Goal: Information Seeking & Learning: Compare options

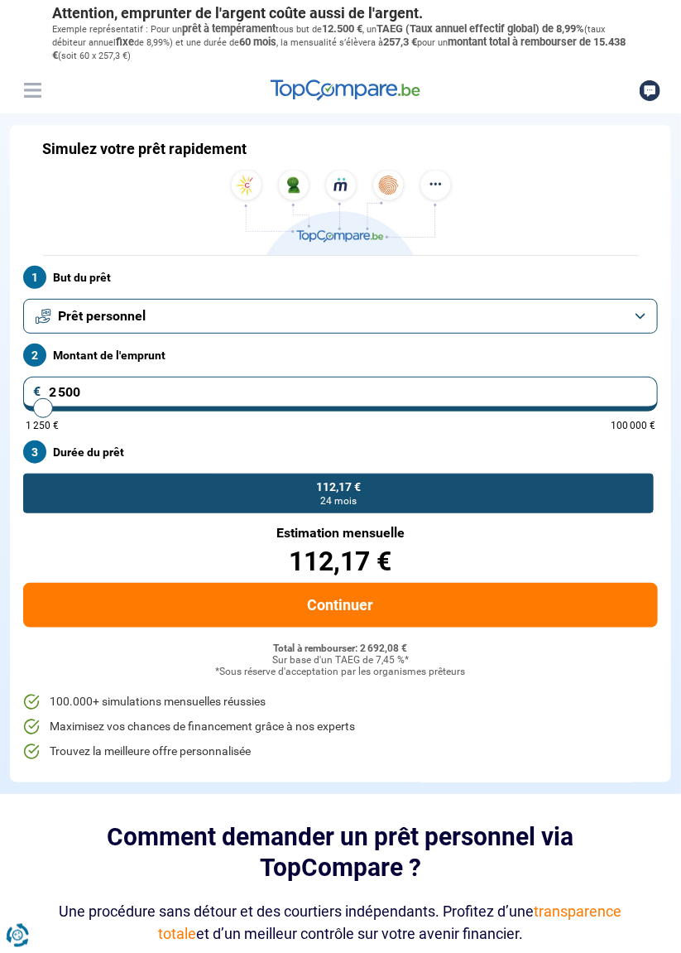
type input "2 750"
type input "2750"
radio input "false"
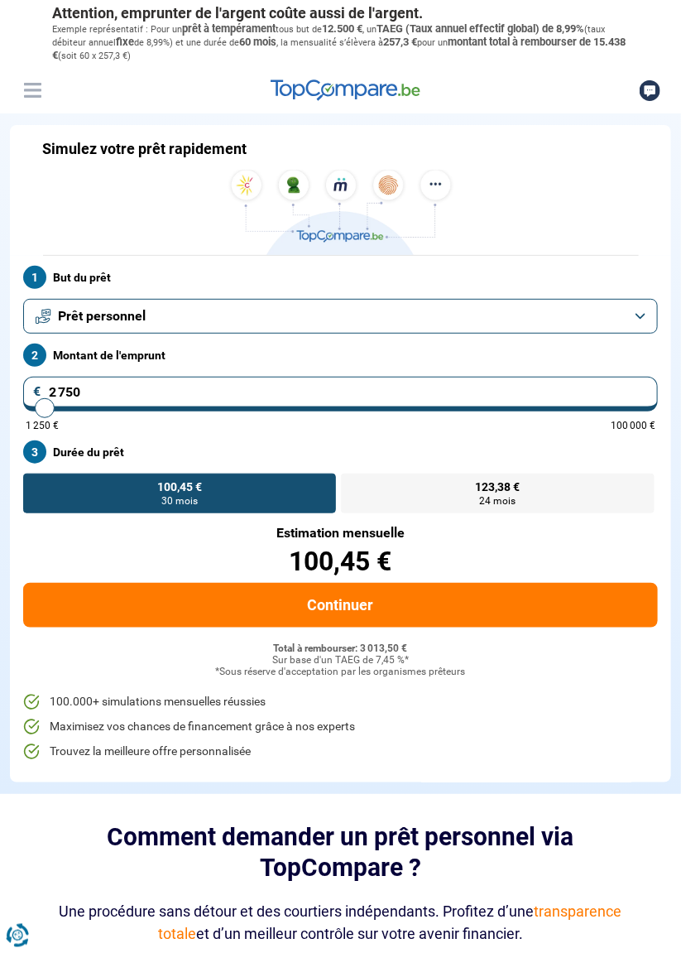
type input "4 000"
type input "4000"
type input "4 250"
type input "4250"
type input "4 500"
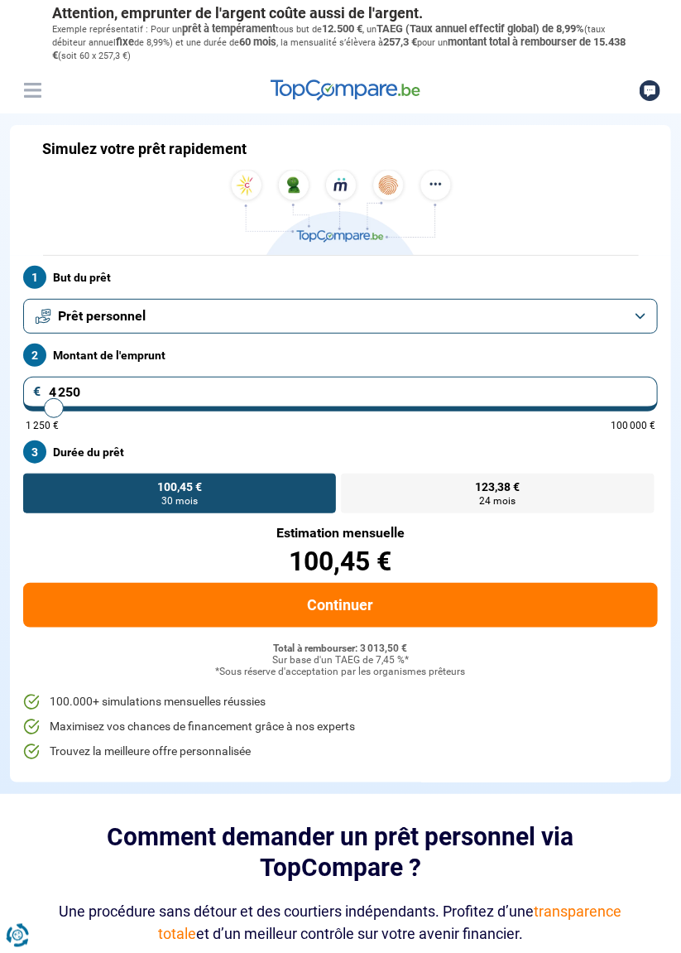
type input "4500"
type input "4 750"
type input "4750"
radio input "false"
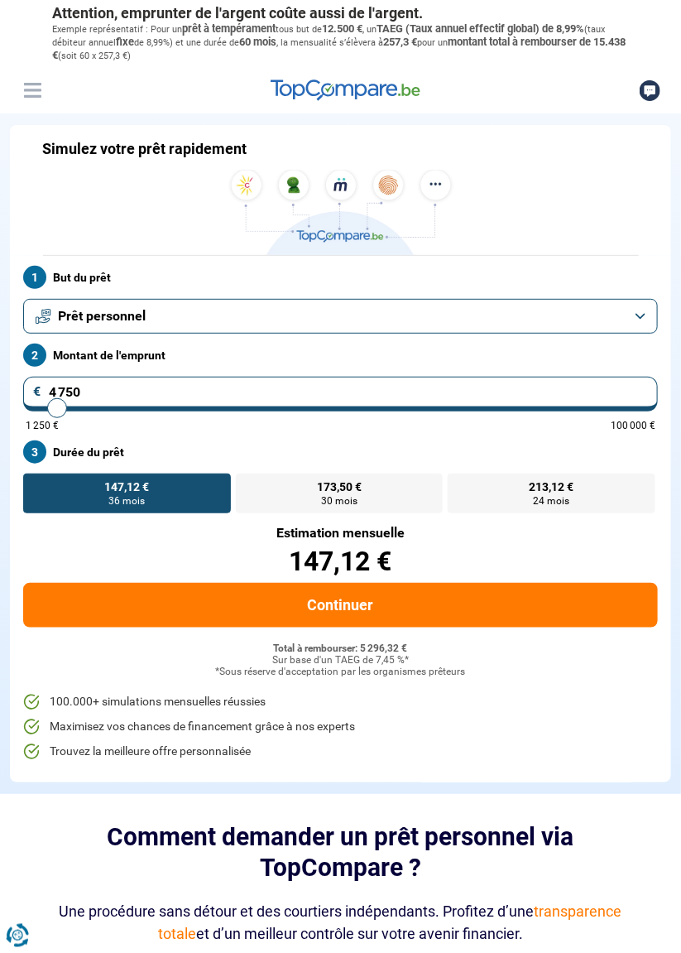
type input "4 500"
type input "4500"
type input "3 250"
type input "3250"
type input "3 000"
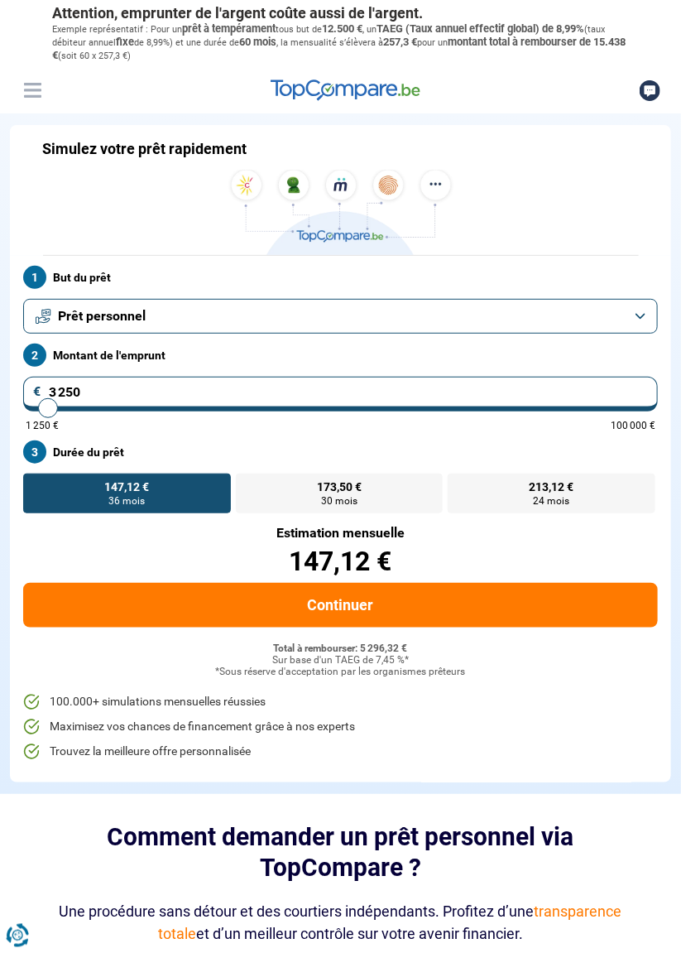
type input "3000"
type input "2 750"
type input "2750"
type input "3 000"
type input "3000"
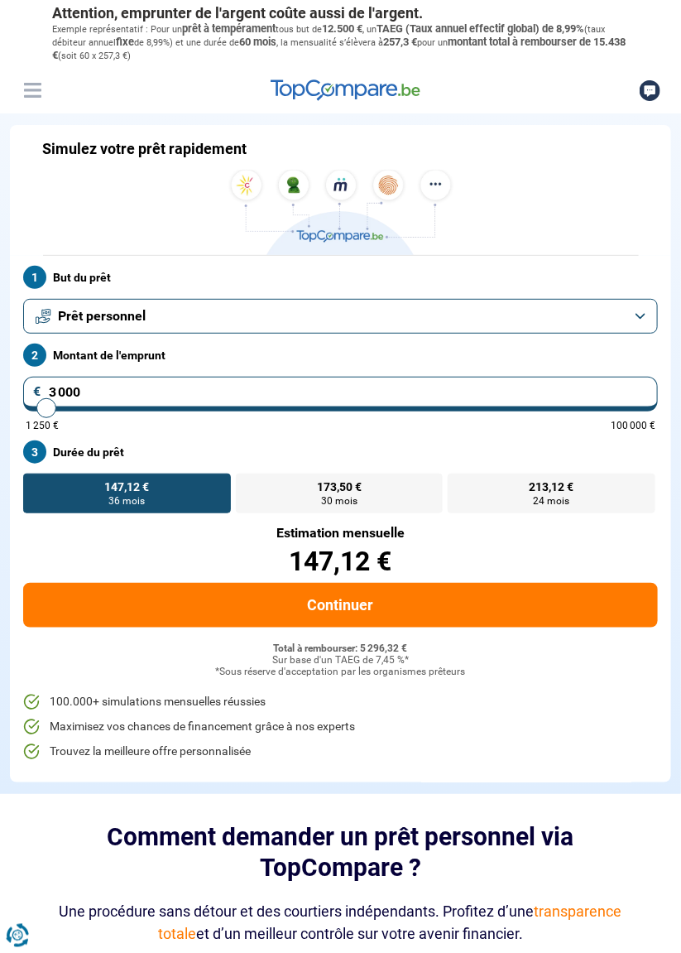
type input "2 750"
type input "2750"
radio input "true"
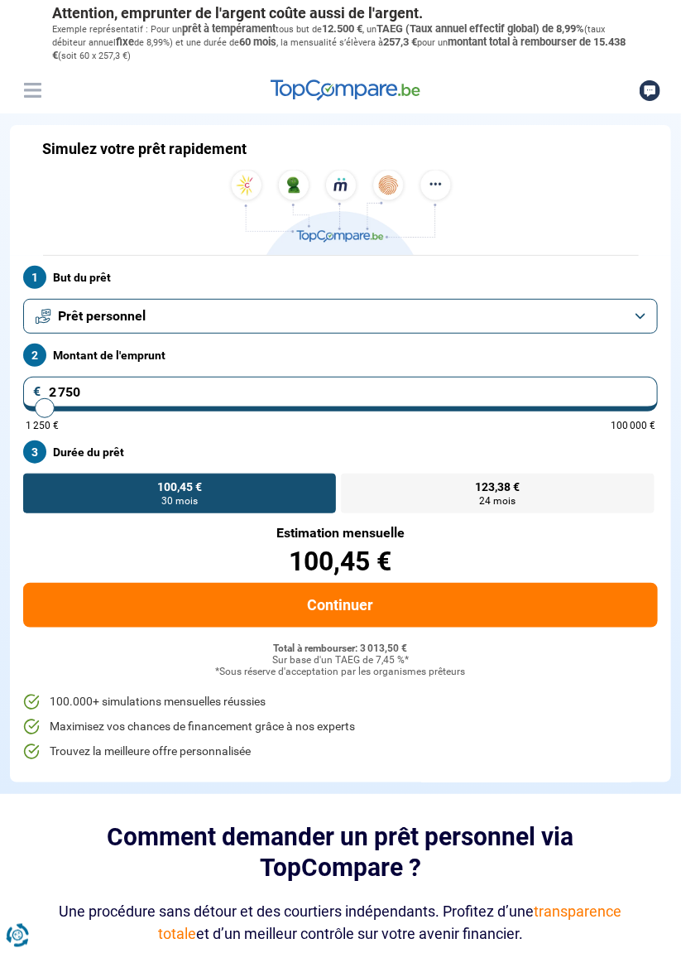
type input "3 500"
type input "3500"
type input "3 250"
type input "3250"
type input "2 500"
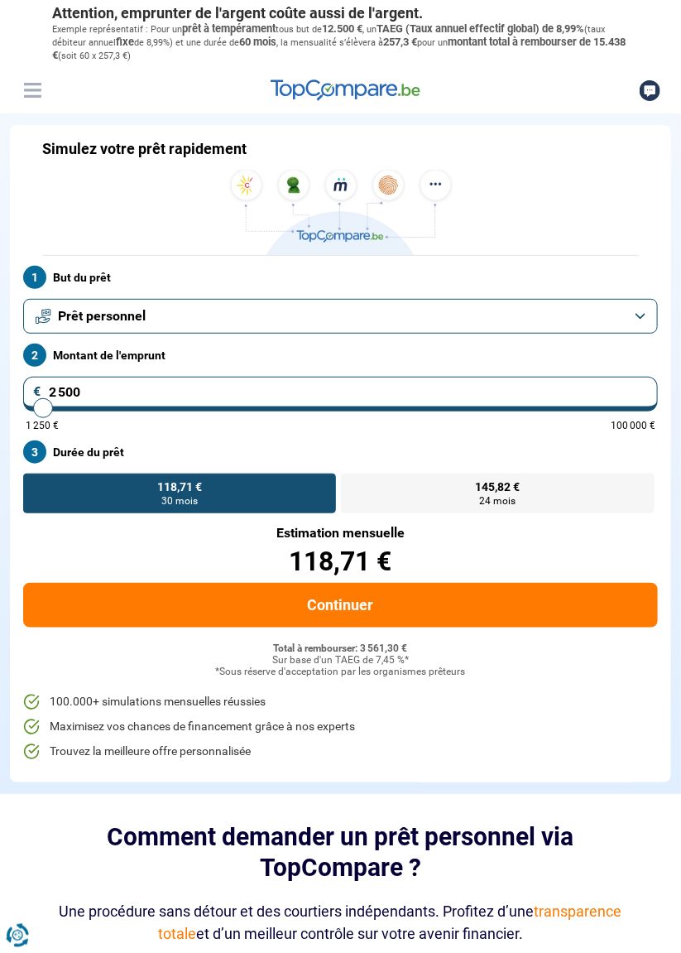
type input "2500"
radio input "true"
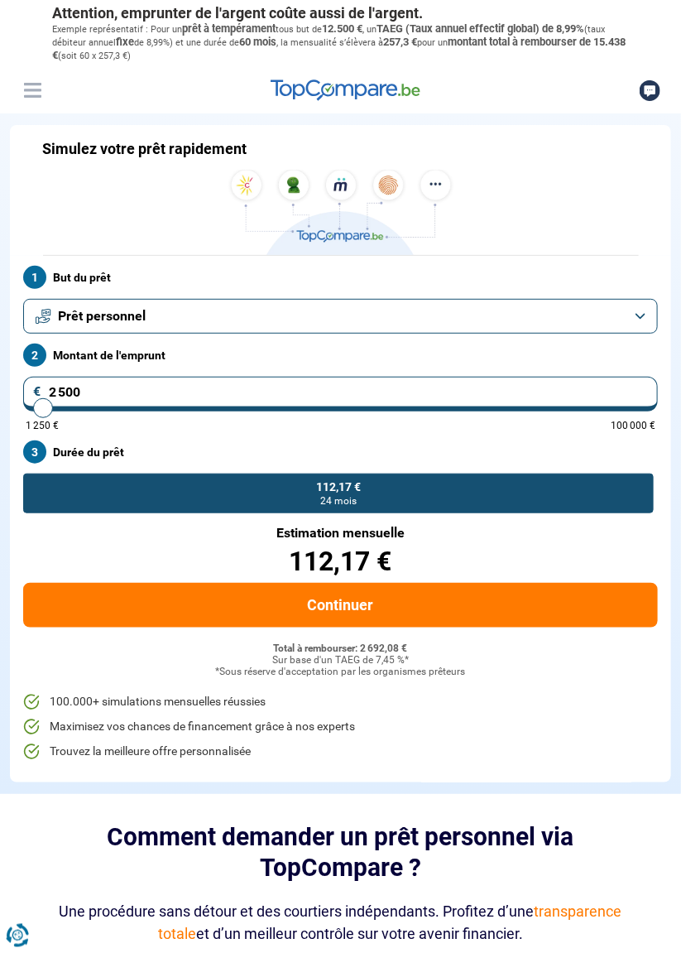
type input "3 500"
type input "3500"
radio input "false"
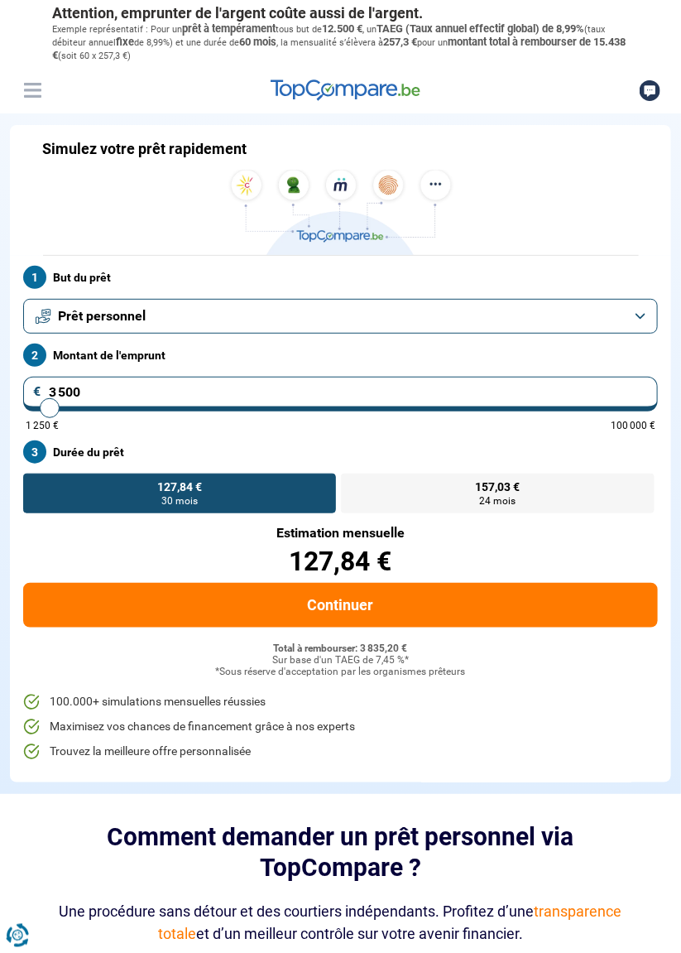
type input "2 500"
type input "2500"
radio input "true"
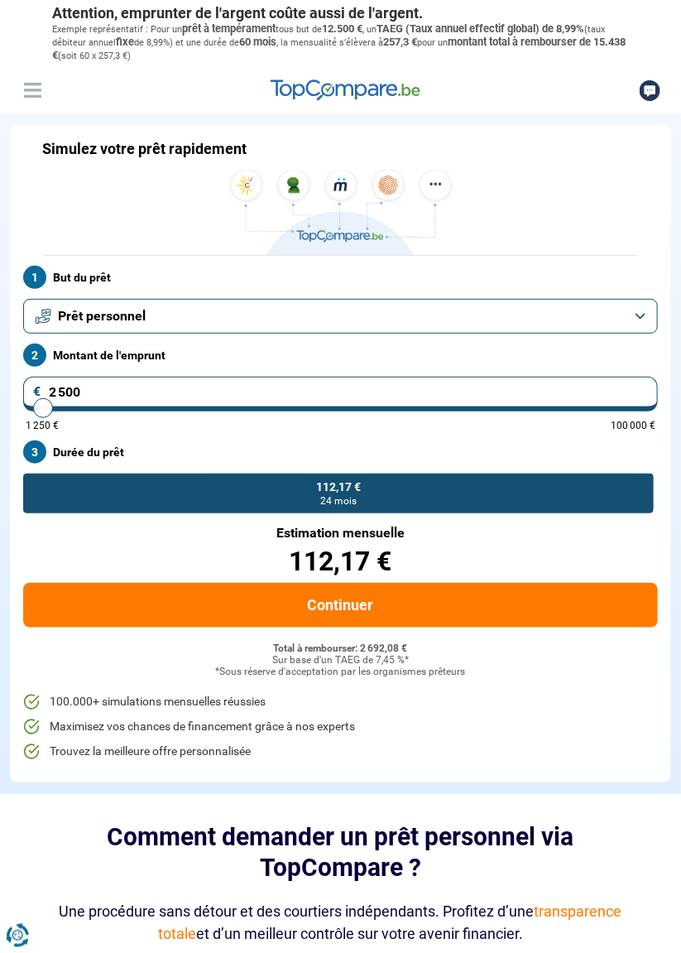
type input "1 500"
type input "1500"
type input "2 750"
type input "2750"
radio input "false"
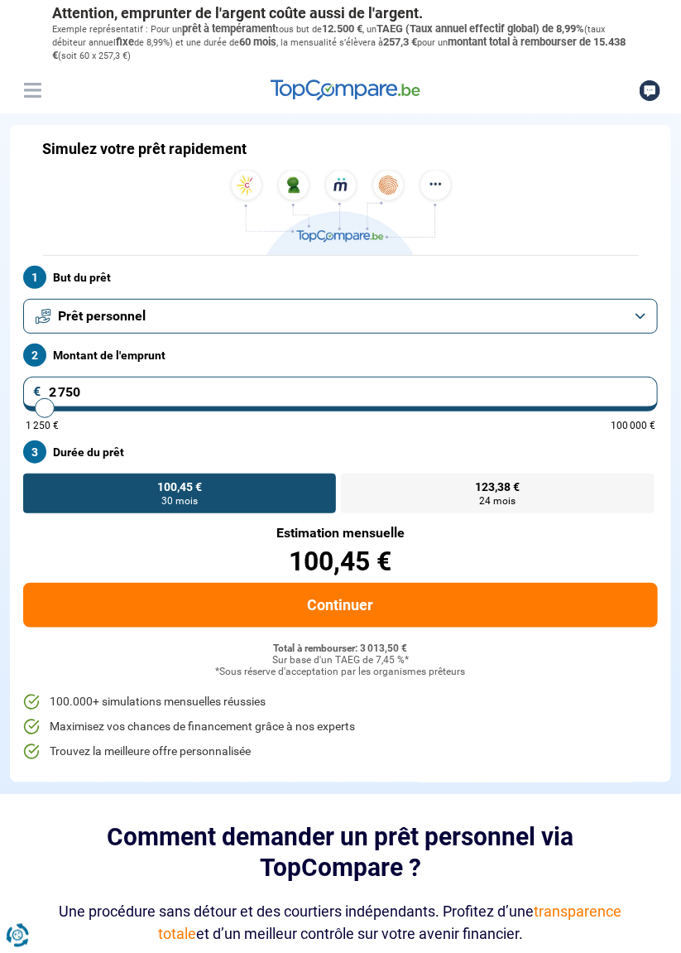
type input "2 500"
type input "2500"
radio input "true"
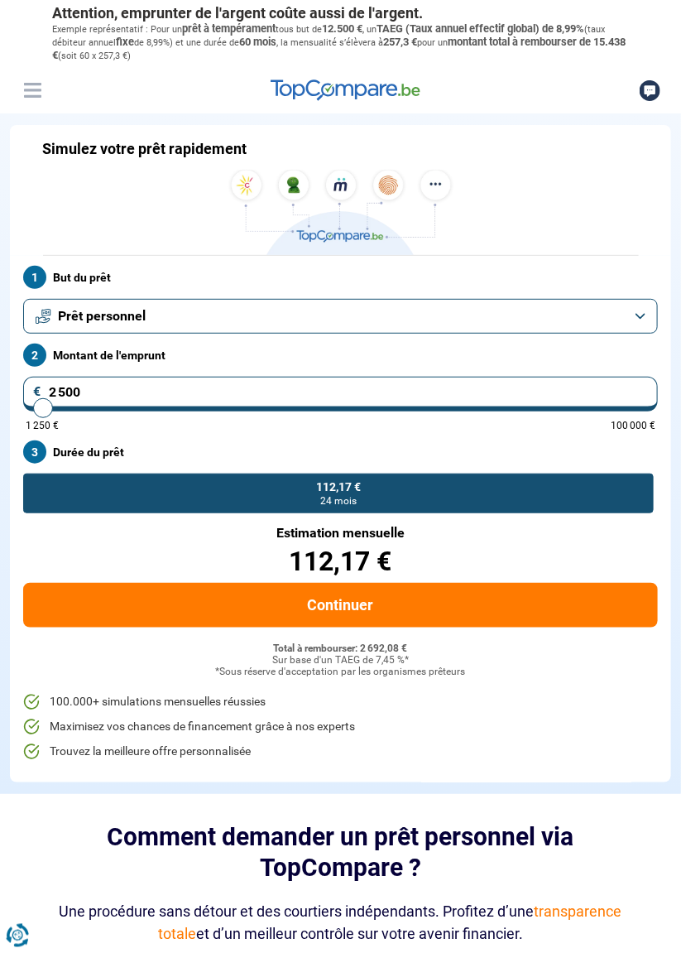
click at [106, 392] on input "2 500" at bounding box center [340, 394] width 635 height 35
type input "250"
type input "1250"
type input "25"
type input "1250"
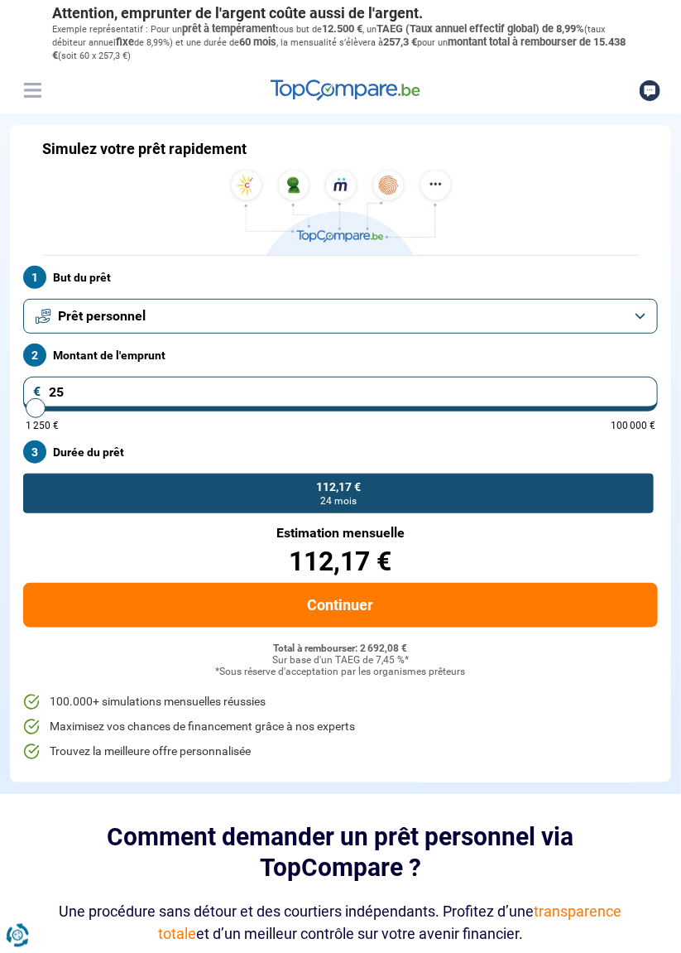
type input "2"
type input "1250"
type input "0"
type input "1250"
type input "3"
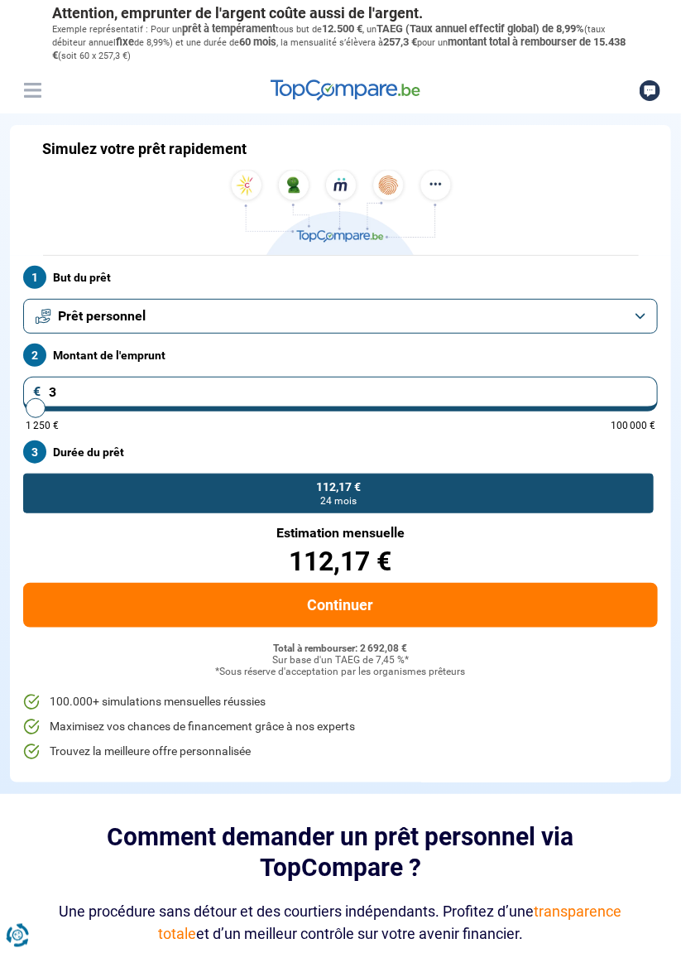
type input "1250"
type input "30"
type input "1250"
type input "300"
type input "1250"
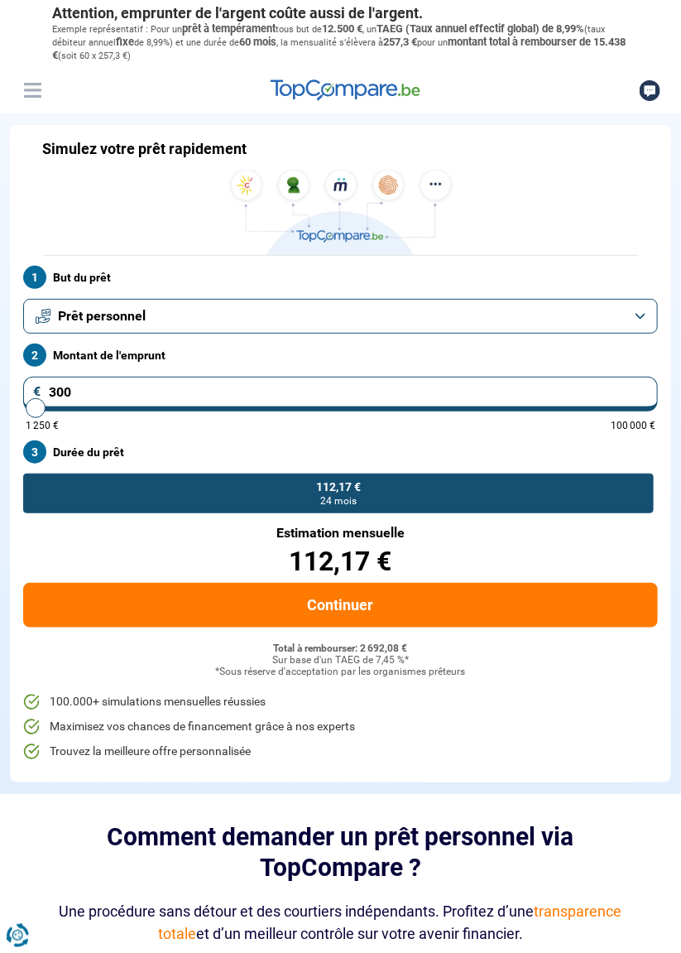
type input "3 000"
type input "3000"
radio input "false"
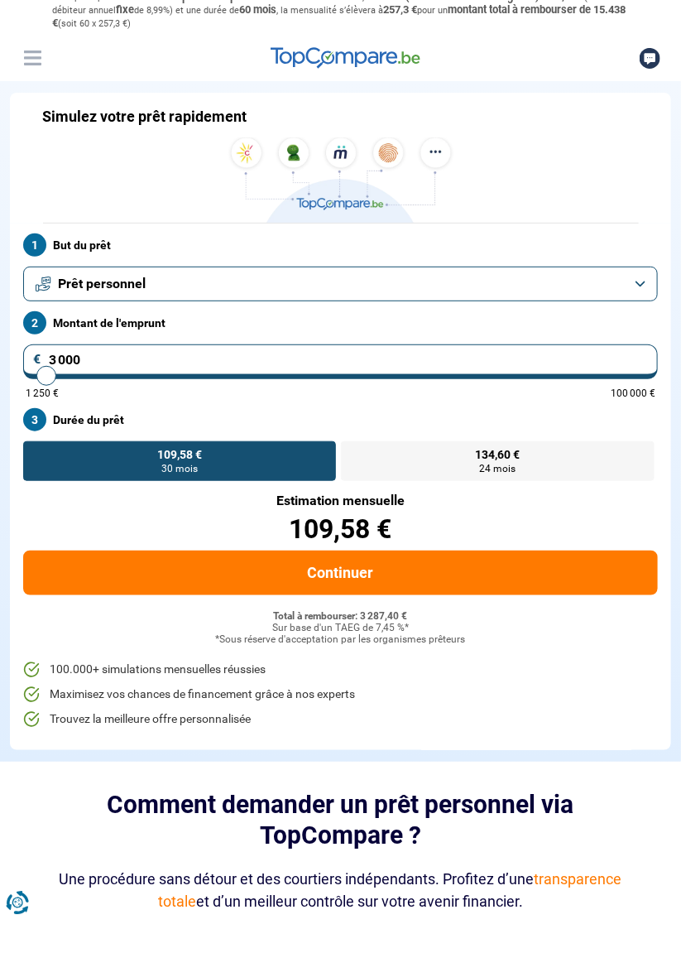
type input "3 000"
click at [621, 326] on button "Prêt personnel" at bounding box center [340, 316] width 635 height 35
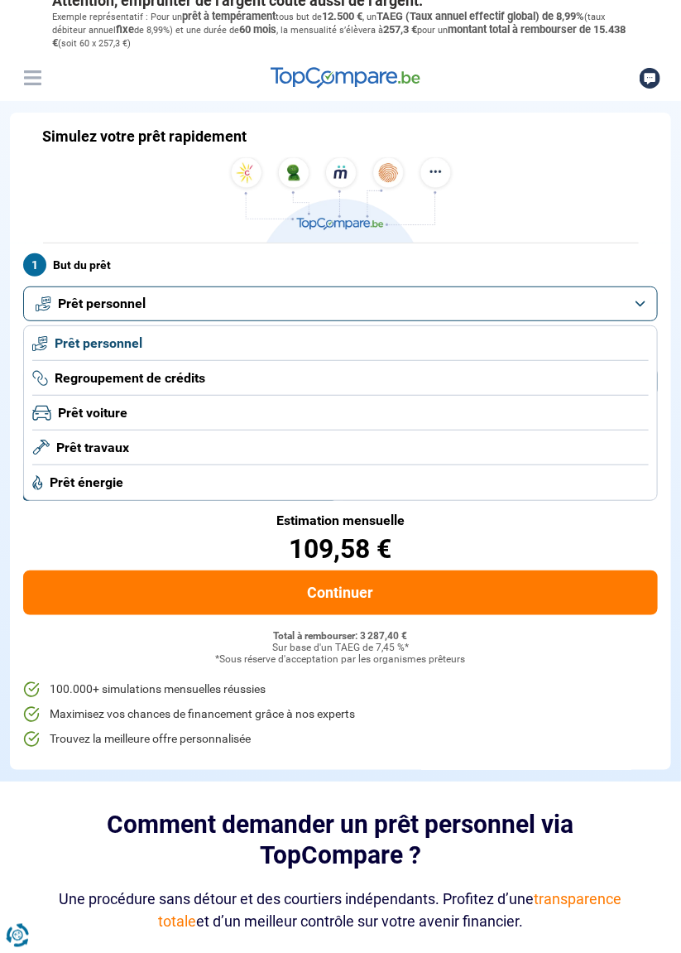
scroll to position [14, 0]
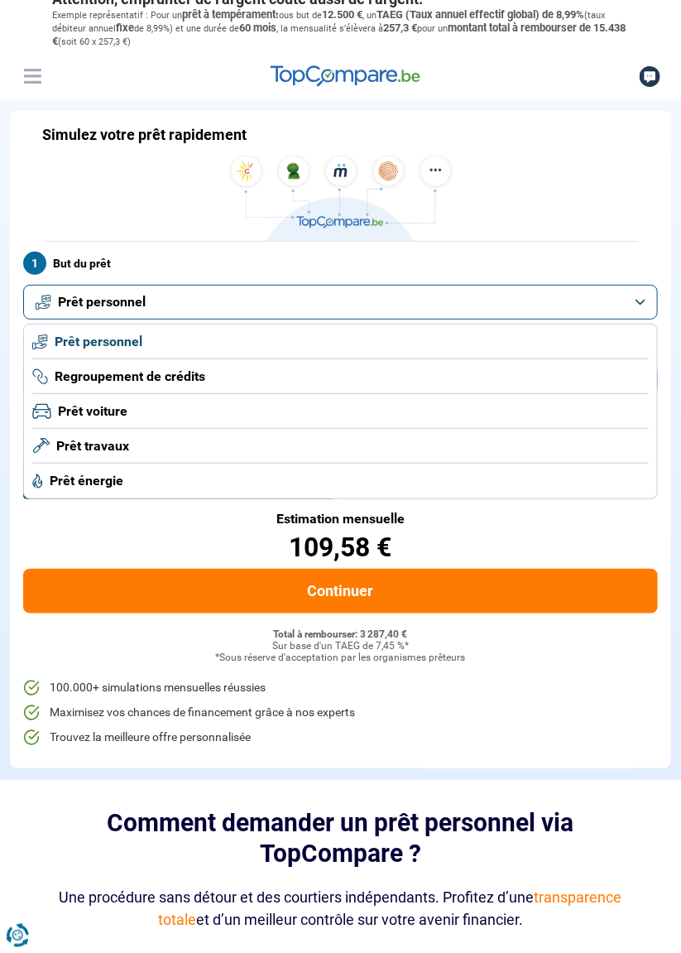
click at [323, 343] on li "Prêt personnel" at bounding box center [340, 342] width 617 height 35
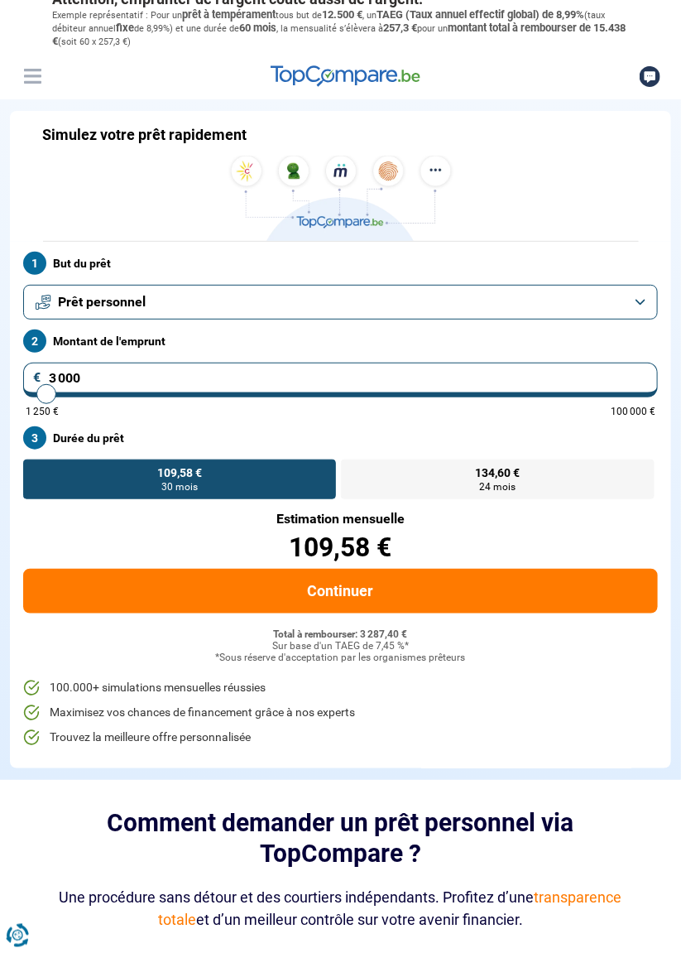
click at [522, 467] on label "134,60 € 24 mois" at bounding box center [497, 480] width 313 height 40
click at [352, 467] on input "134,60 € 24 mois" at bounding box center [346, 465] width 11 height 11
radio input "true"
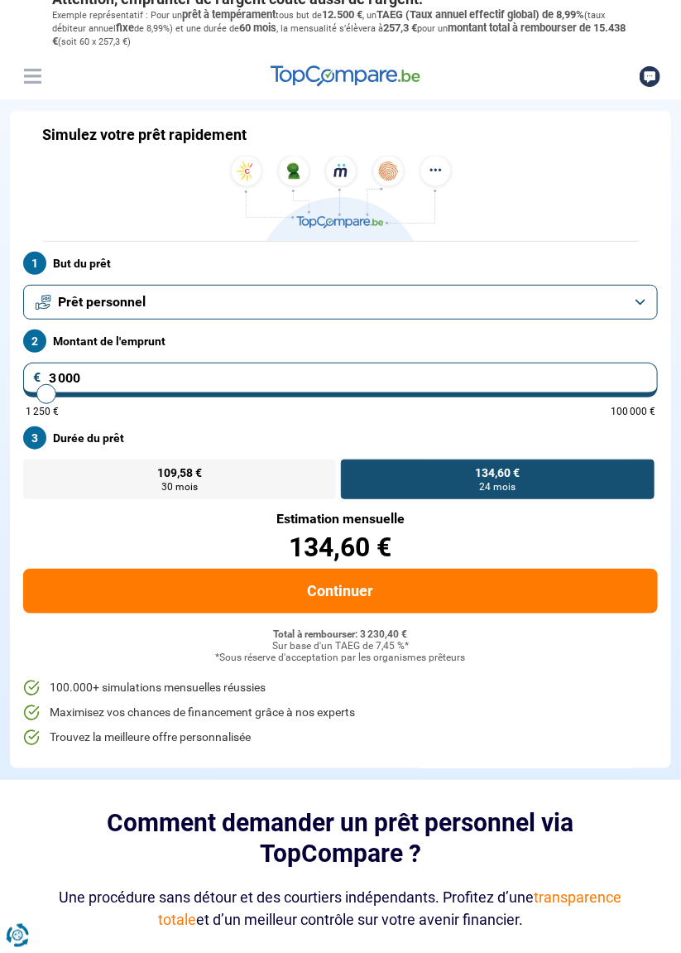
scroll to position [0, 0]
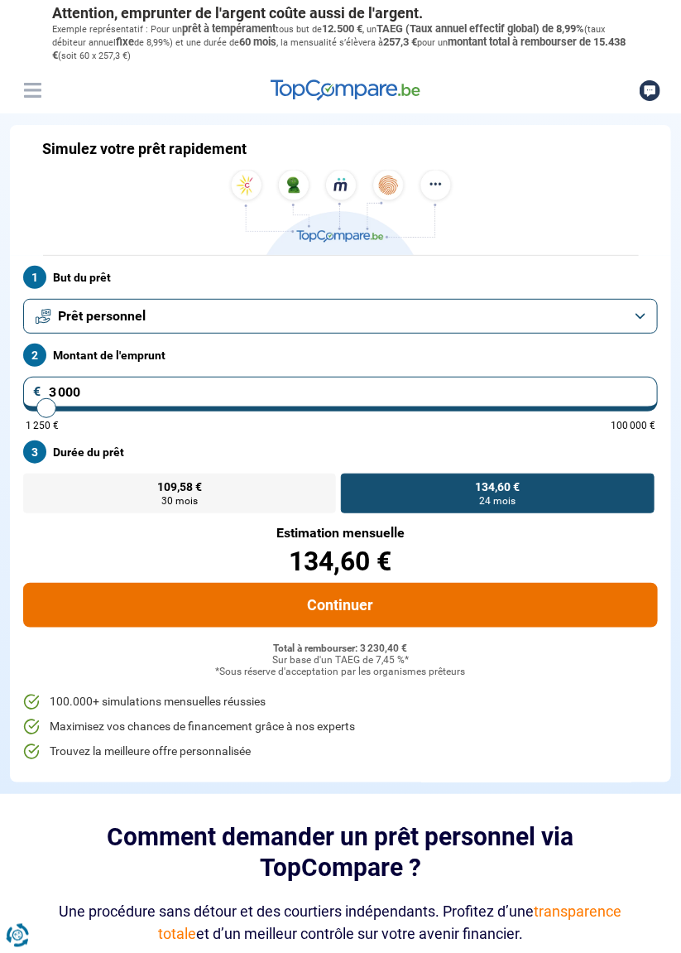
click at [494, 603] on button "Continuer" at bounding box center [340, 605] width 635 height 45
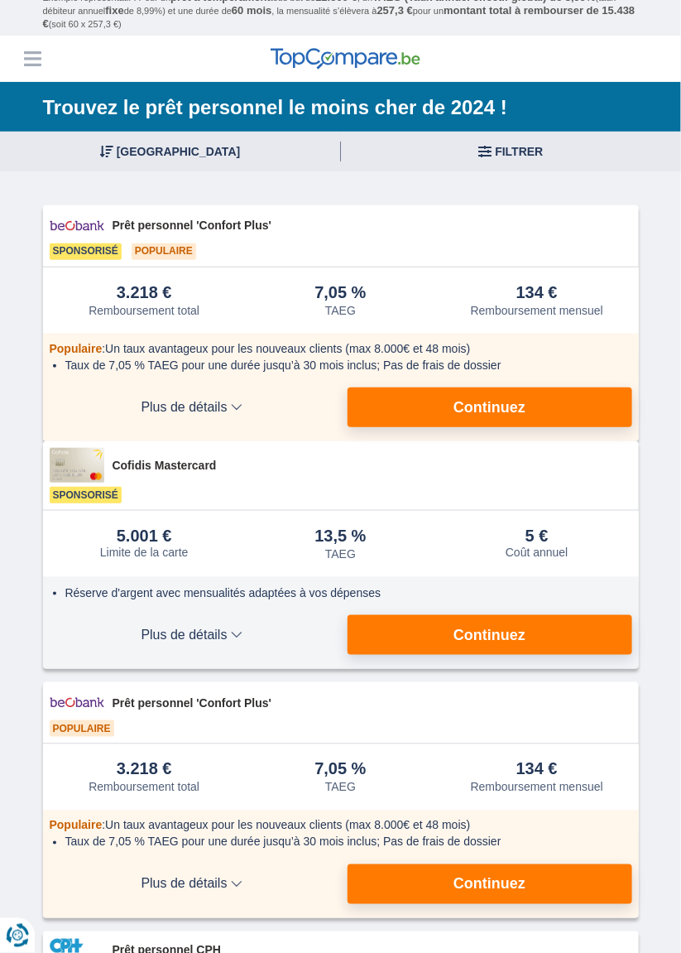
scroll to position [29, 0]
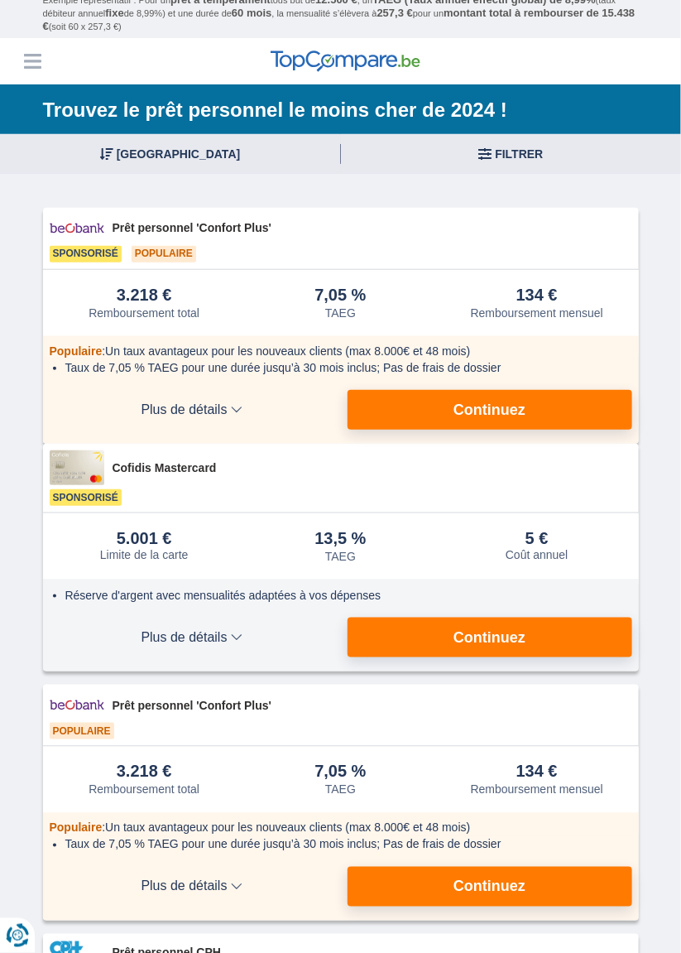
click at [542, 651] on button "Continuez" at bounding box center [490, 638] width 285 height 40
click at [246, 644] on span "Plus de détails" at bounding box center [192, 637] width 285 height 13
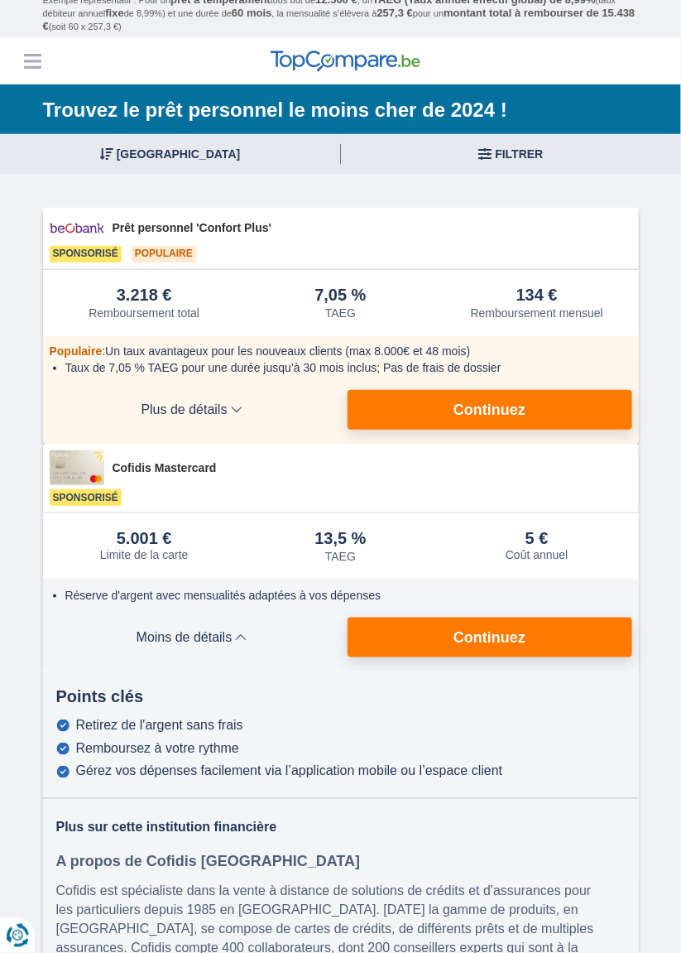
scroll to position [26, 0]
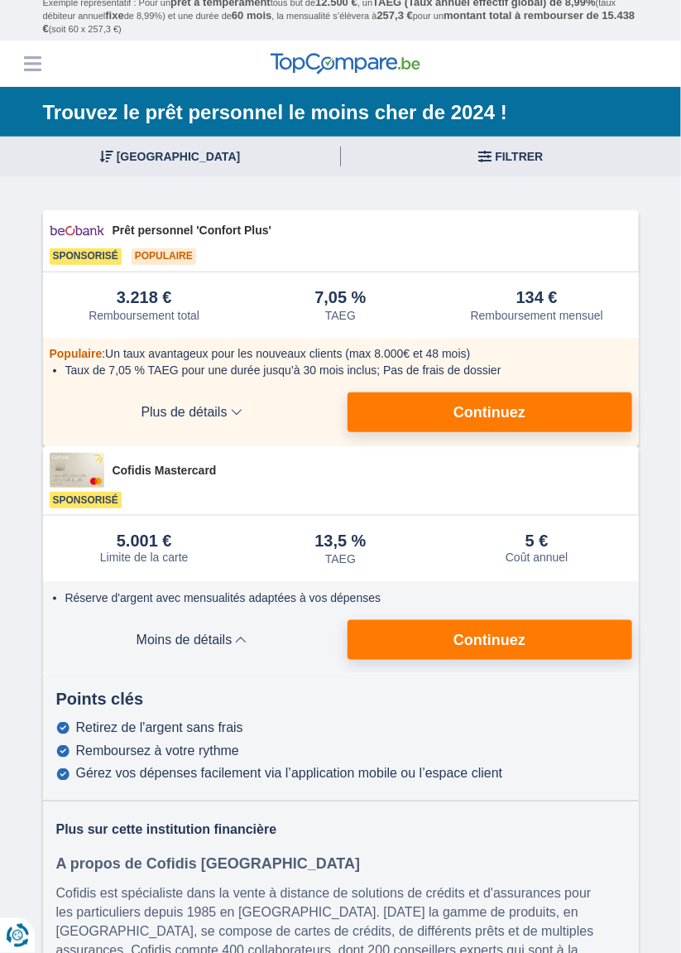
click at [455, 660] on button "Continuez" at bounding box center [490, 640] width 285 height 40
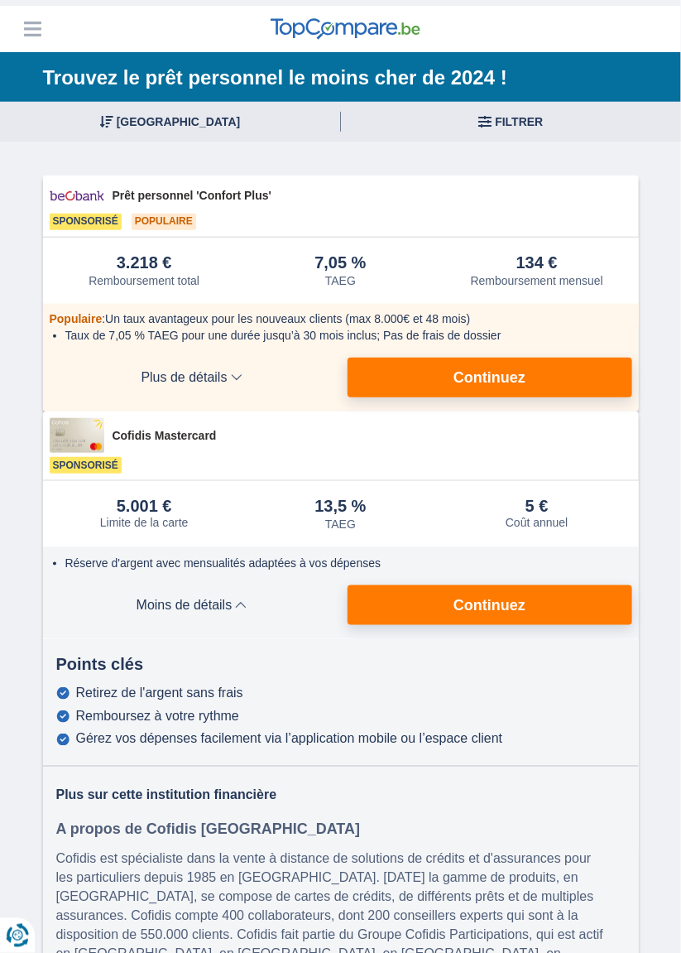
scroll to position [104, 0]
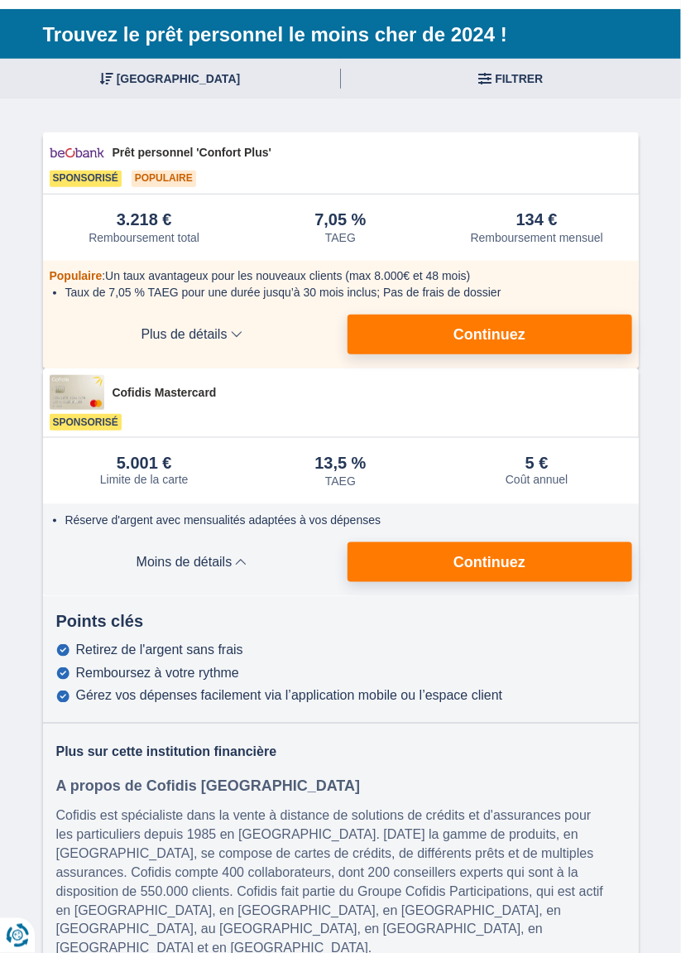
click at [513, 570] on span "Continuez" at bounding box center [490, 562] width 72 height 15
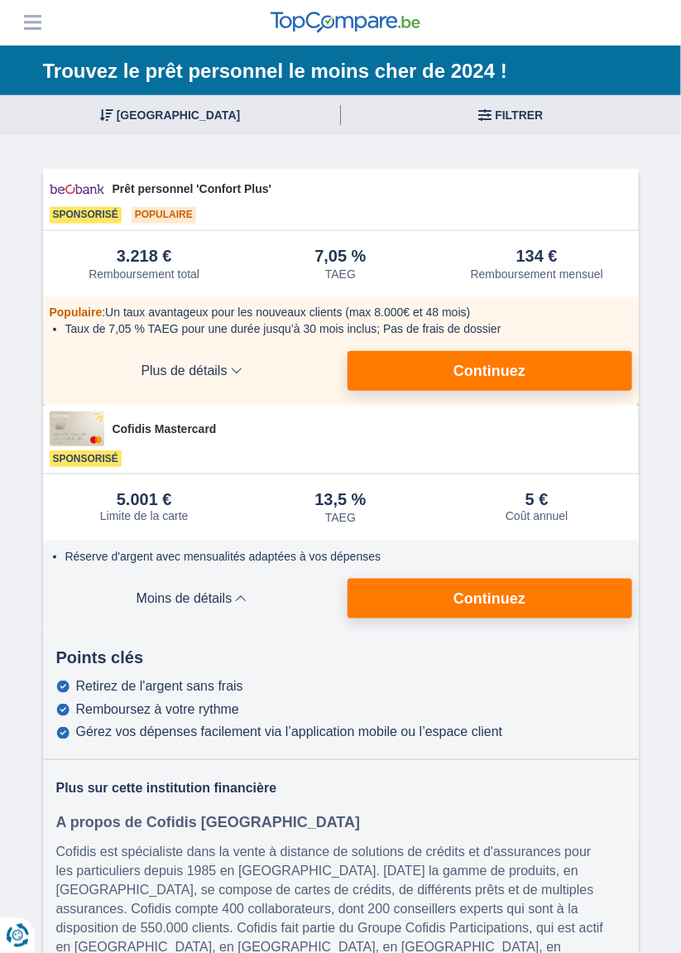
scroll to position [87, 0]
